Goal: Task Accomplishment & Management: Manage account settings

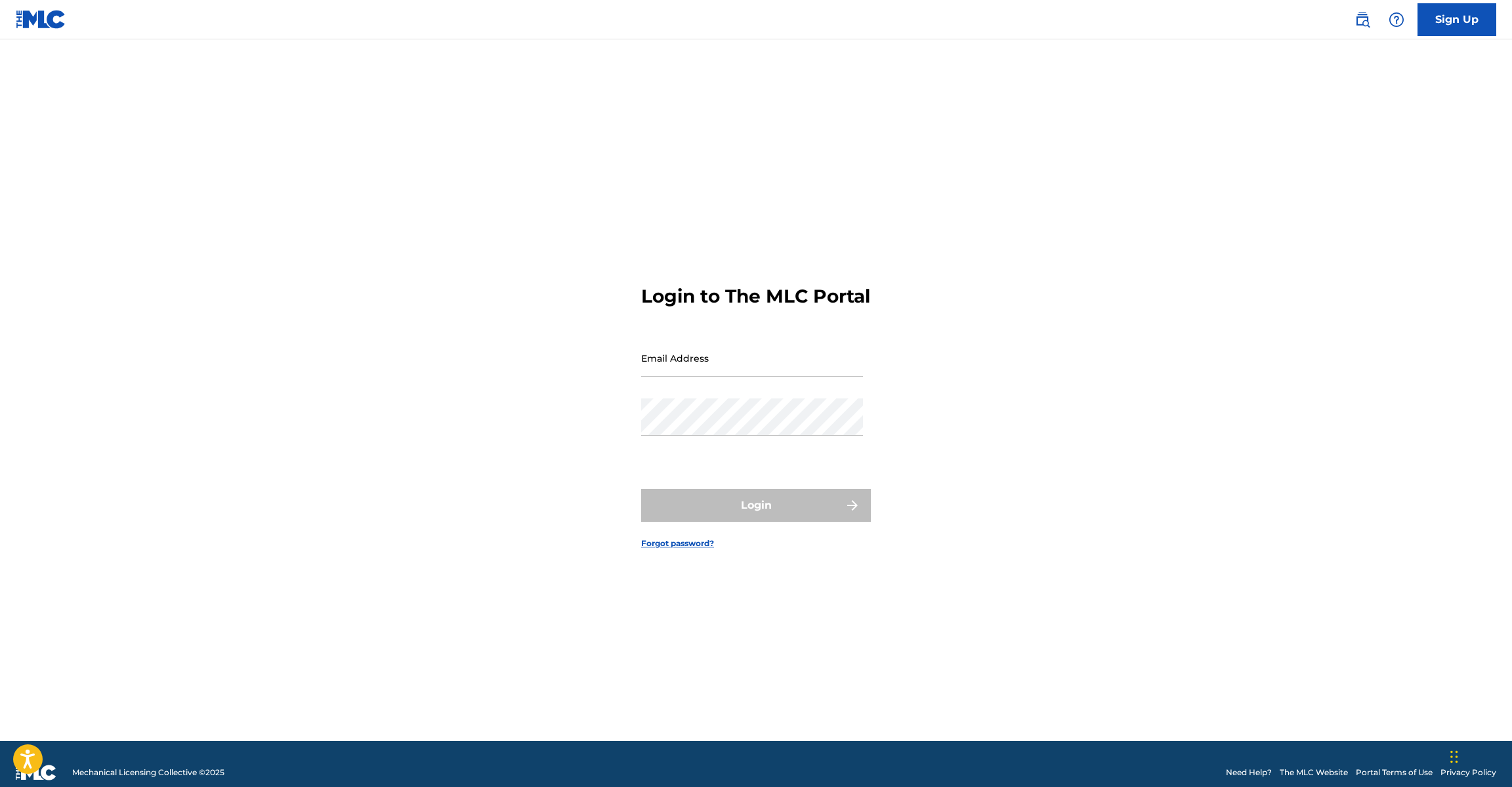
click at [710, 364] on input "Email Address" at bounding box center [752, 357] width 222 height 37
type input "[DOMAIN_NAME][EMAIL_ADDRESS][DOMAIN_NAME]"
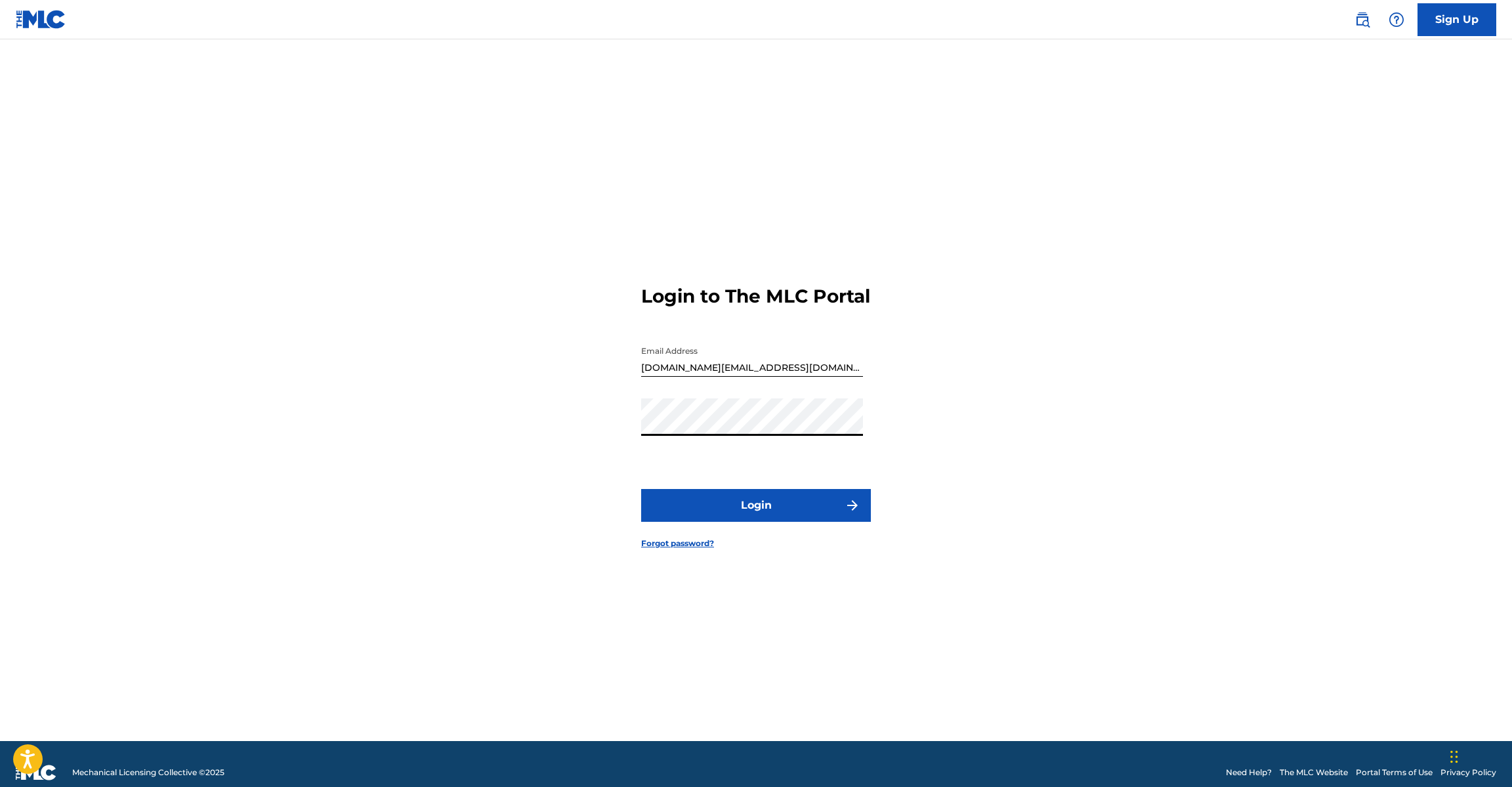
click at [734, 522] on button "Login" at bounding box center [756, 505] width 230 height 33
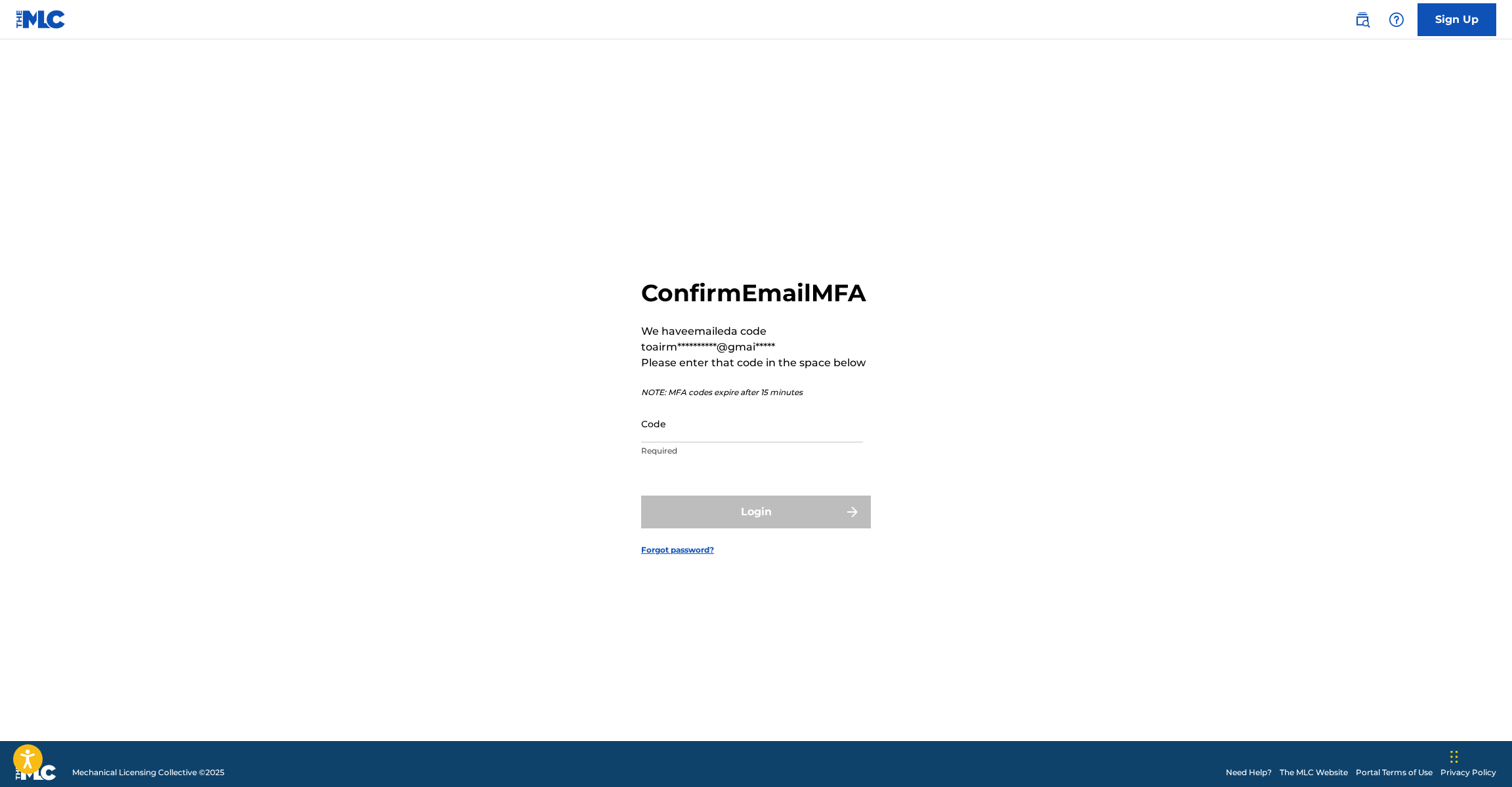
click at [687, 442] on input "Code" at bounding box center [752, 423] width 222 height 37
paste input "I write music in different directions from Trap and LoFi to House and Electro. …"
drag, startPoint x: 805, startPoint y: 449, endPoint x: 462, endPoint y: 443, distance: 343.1
click at [465, 445] on div "**********" at bounding box center [756, 407] width 919 height 669
type input "experiment."
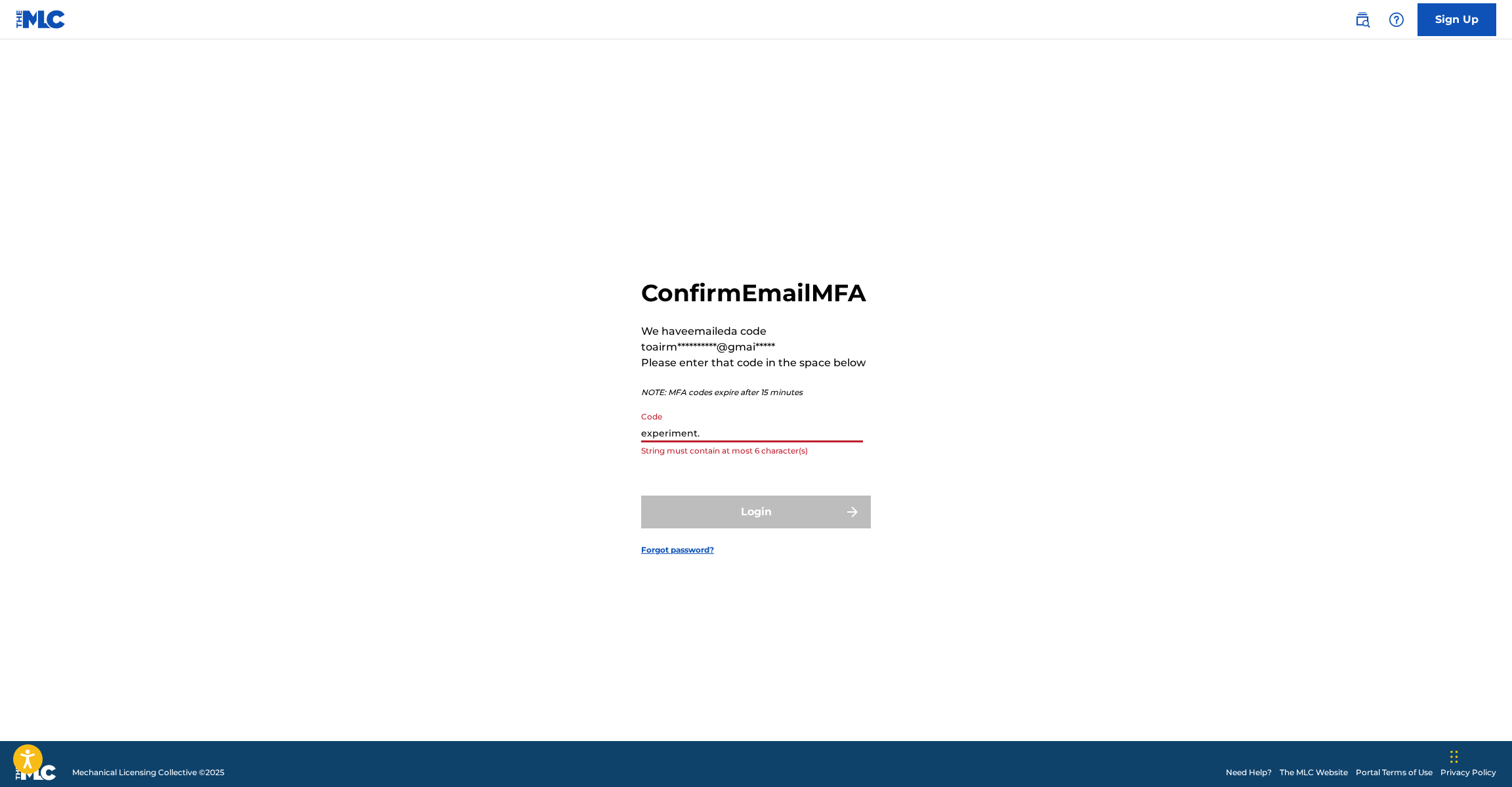
drag, startPoint x: 753, startPoint y: 445, endPoint x: 556, endPoint y: 421, distance: 198.5
click at [518, 445] on div "**********" at bounding box center [756, 407] width 919 height 669
paste input "115787"
type input "115787"
click at [641, 496] on button "Login" at bounding box center [756, 512] width 230 height 33
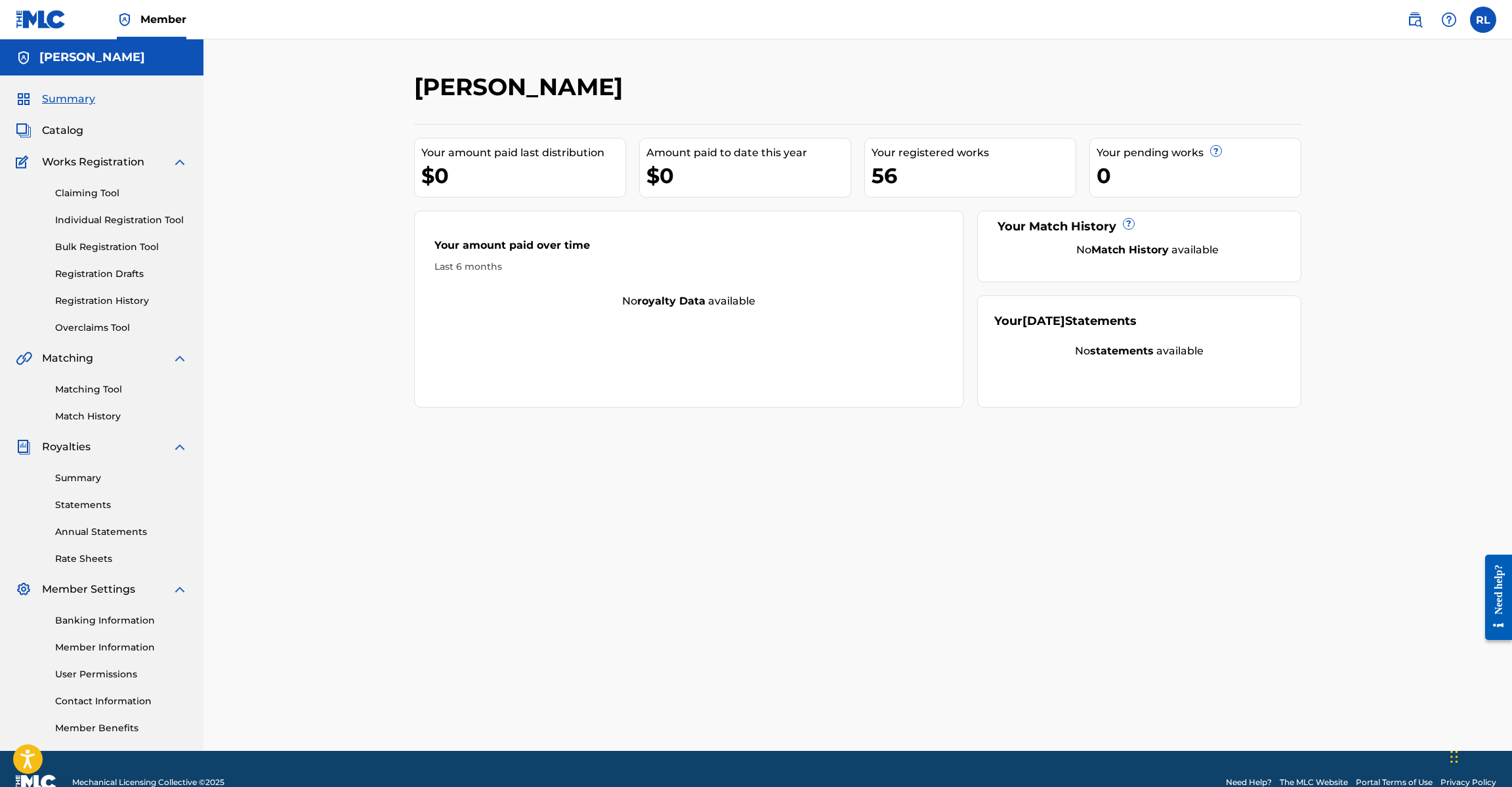
click at [87, 130] on div "Catalog" at bounding box center [101, 130] width 172 height 16
click at [78, 130] on span "Catalog" at bounding box center [63, 130] width 41 height 16
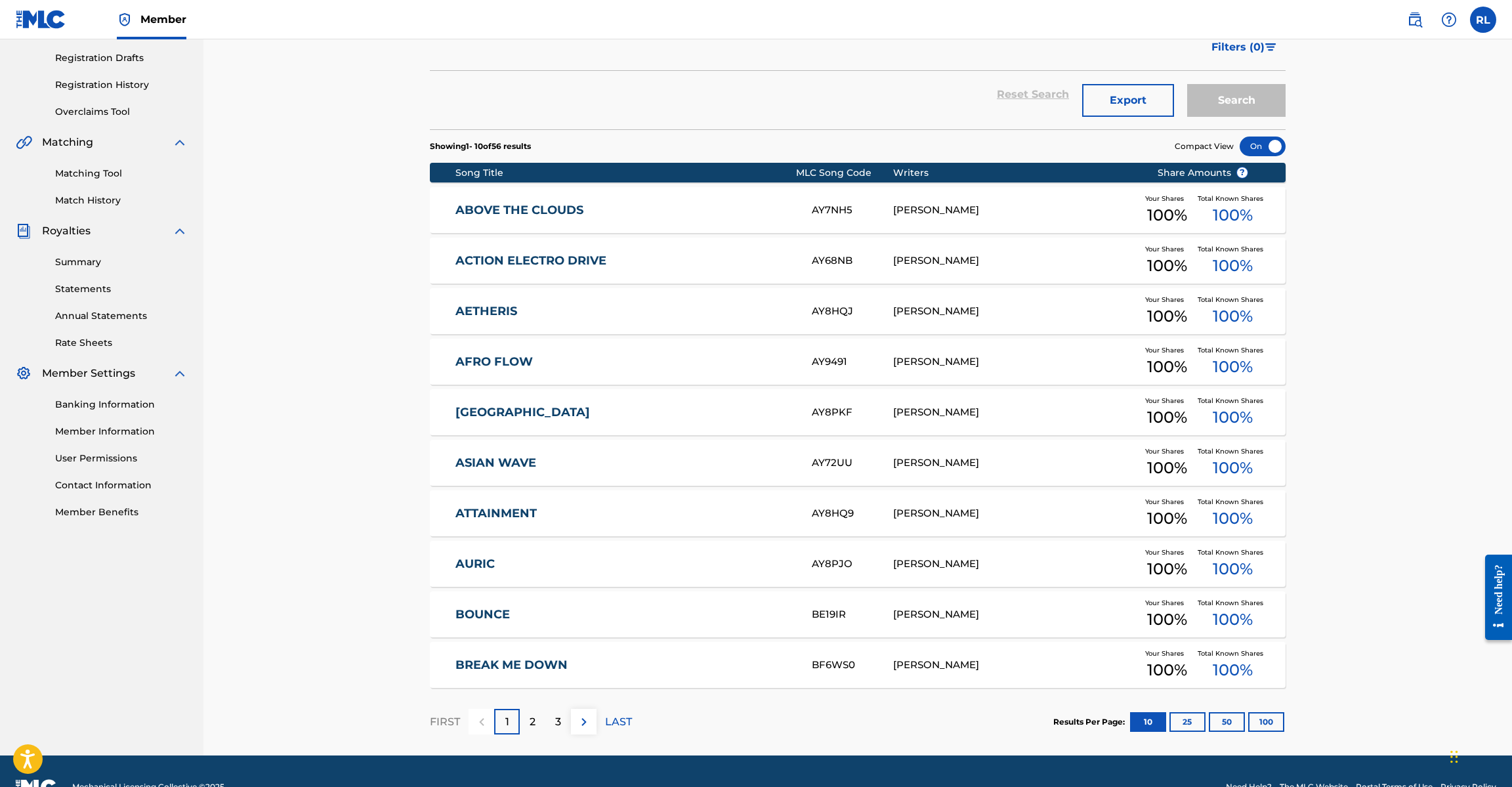
scroll to position [248, 0]
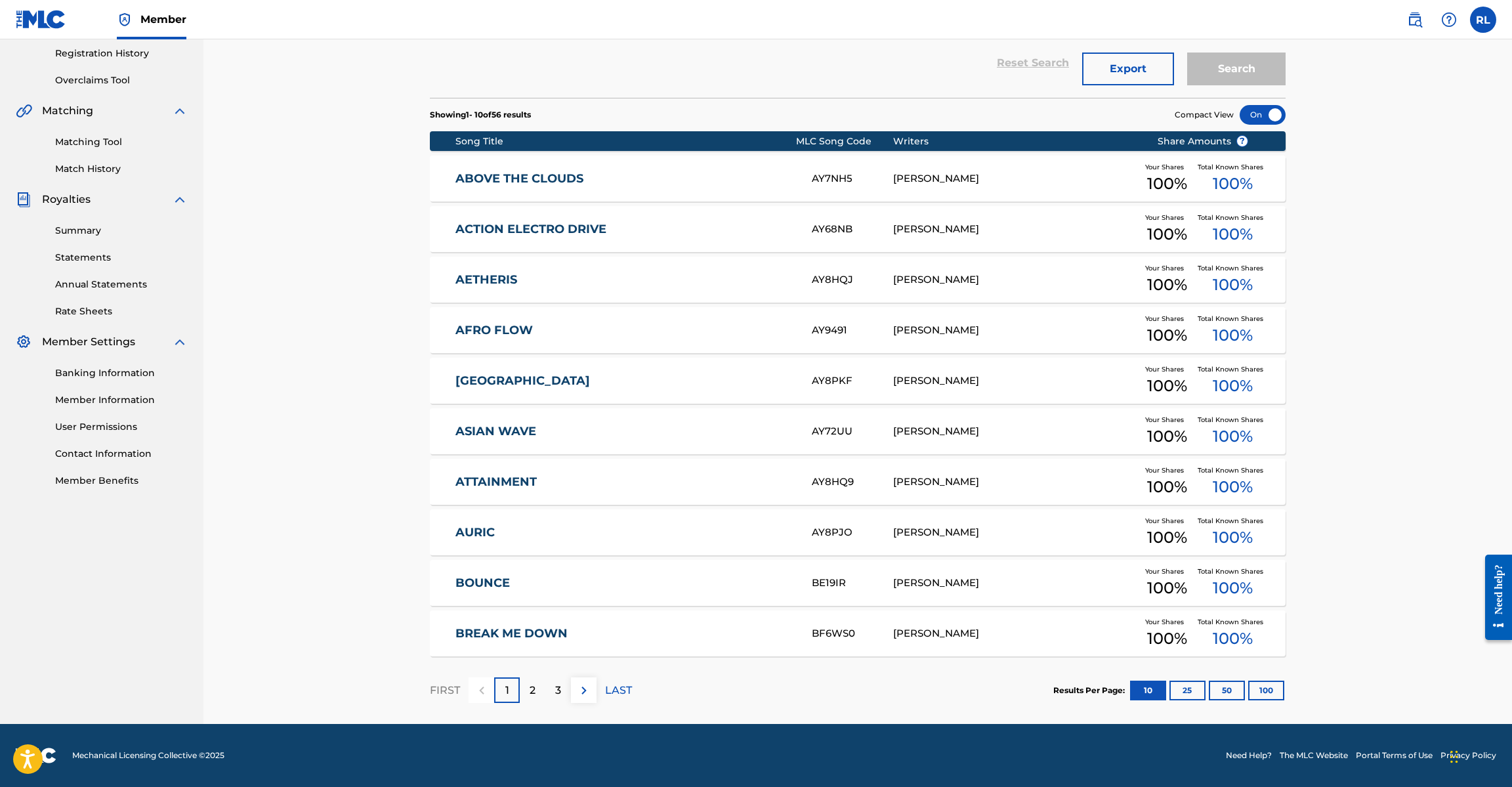
click at [533, 692] on p "2" at bounding box center [533, 690] width 6 height 16
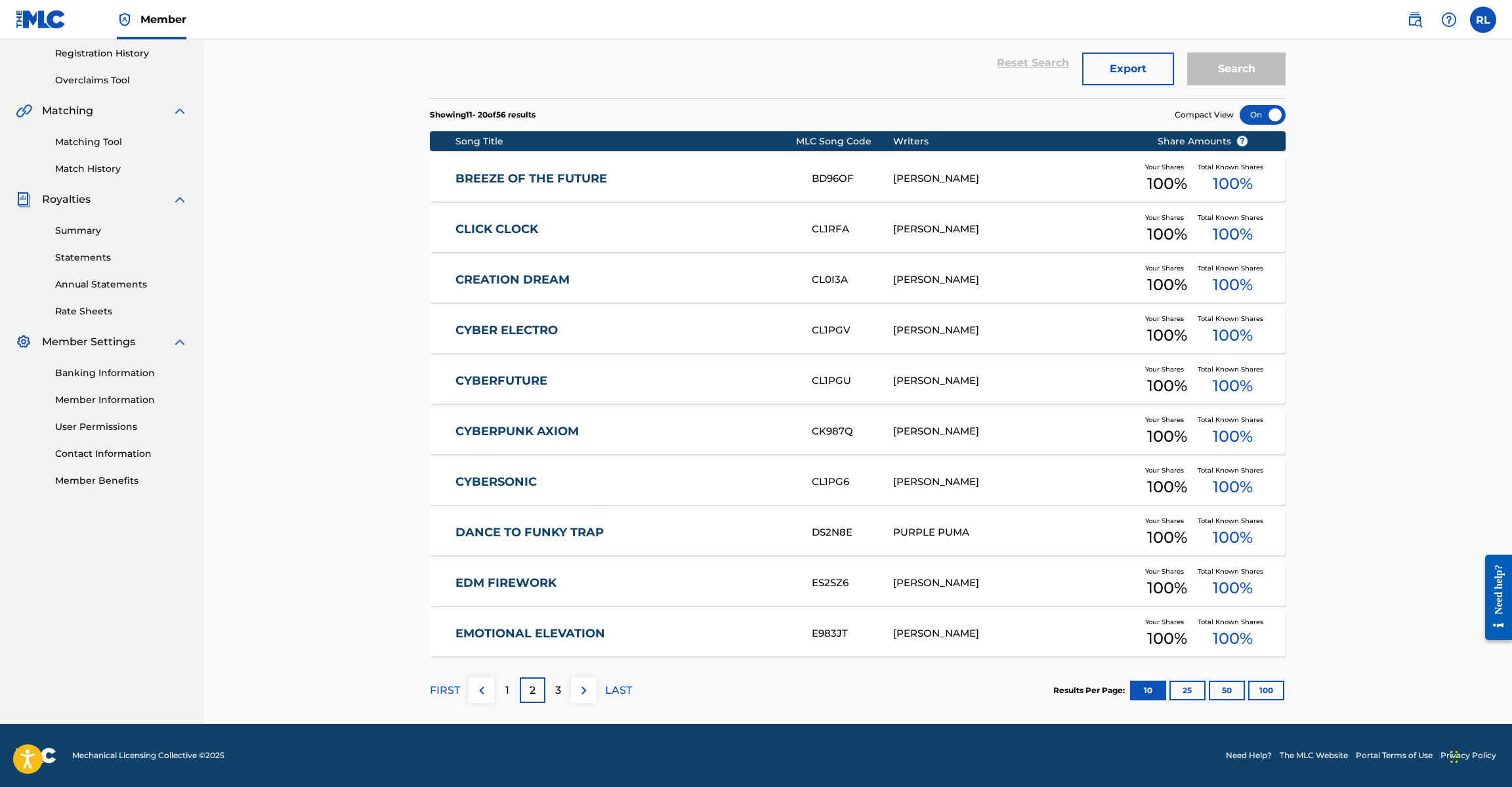
click at [562, 692] on div "3" at bounding box center [558, 690] width 26 height 26
click at [1086, 436] on div "[PERSON_NAME]" at bounding box center [1015, 431] width 244 height 15
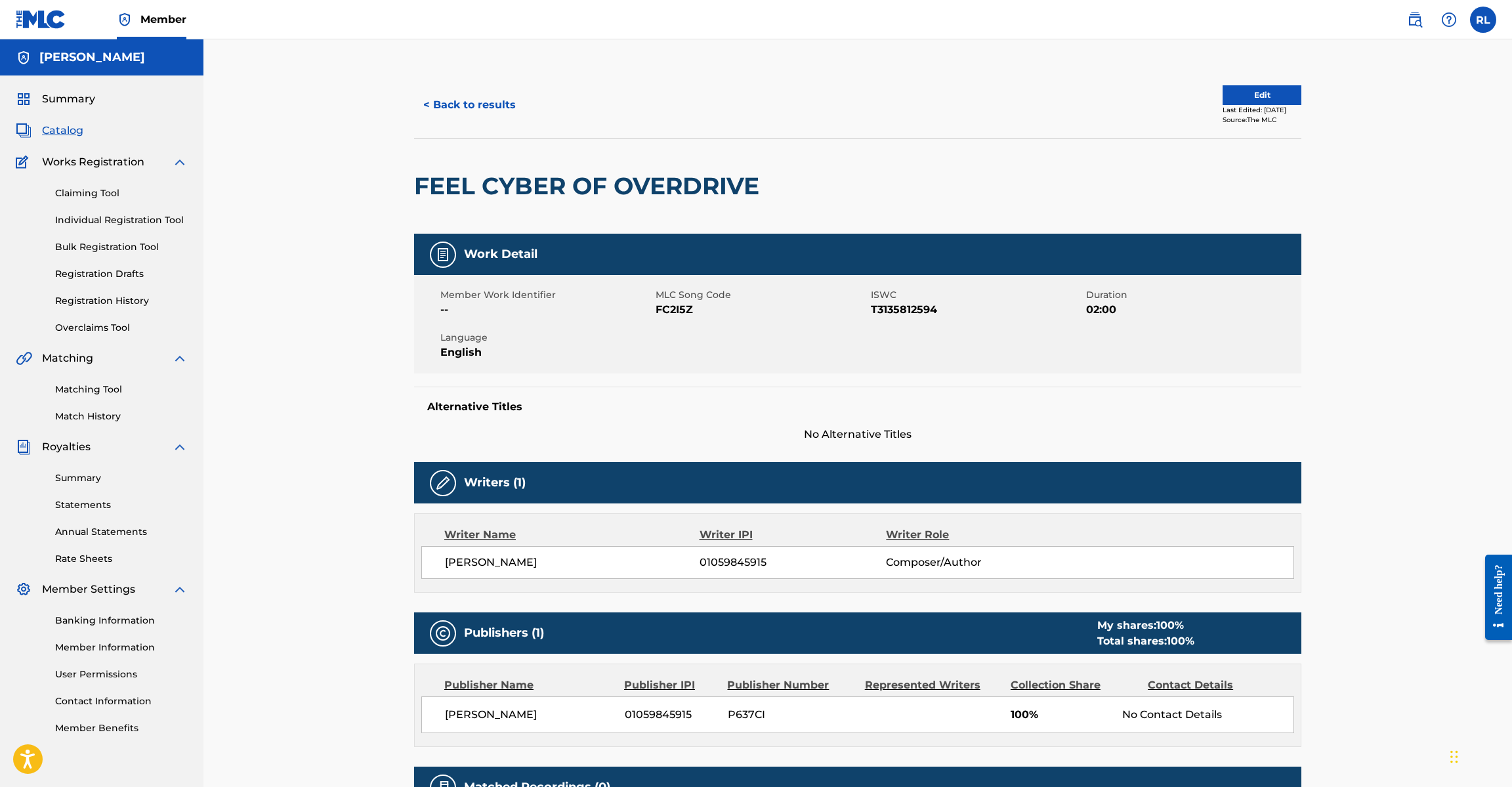
click at [1270, 97] on button "Edit" at bounding box center [1263, 95] width 79 height 20
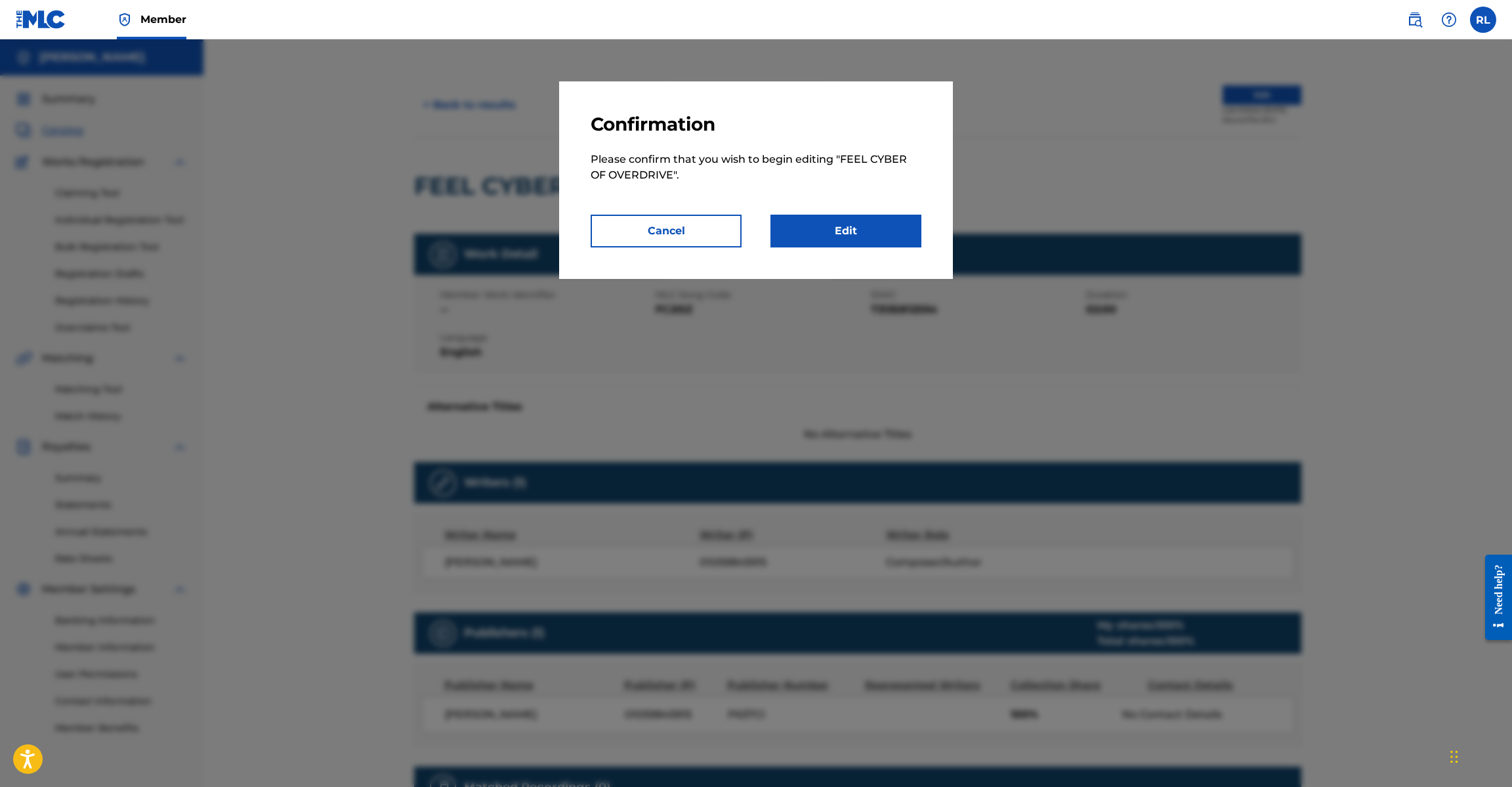
click at [868, 231] on link "Edit" at bounding box center [845, 231] width 151 height 33
